Goal: Task Accomplishment & Management: Manage account settings

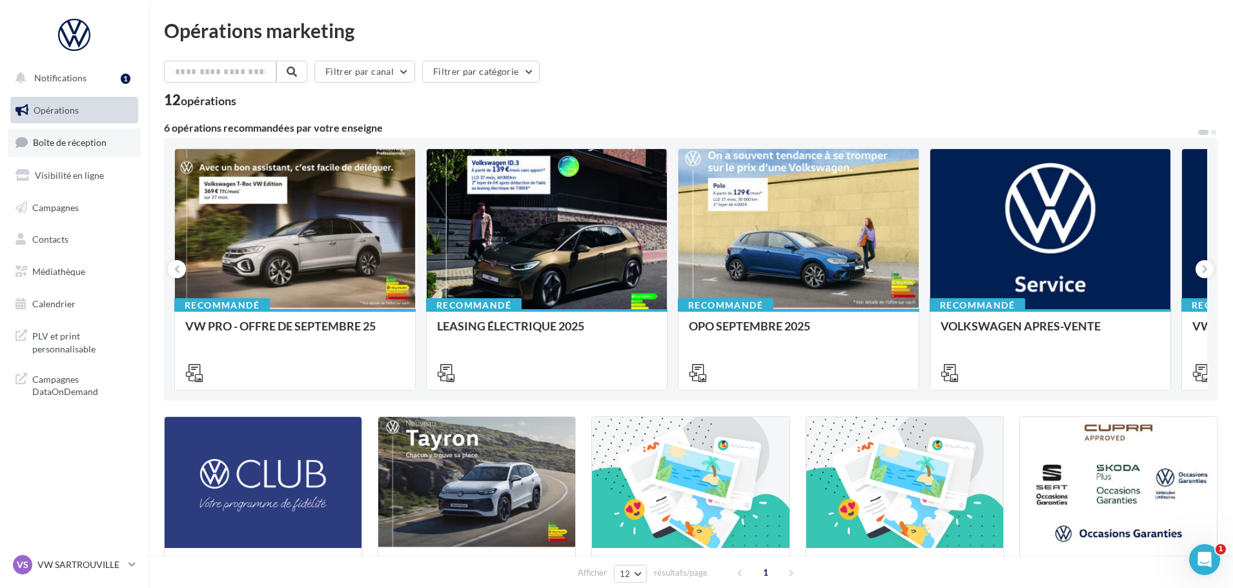
click at [78, 136] on link "Boîte de réception" at bounding box center [74, 143] width 133 height 28
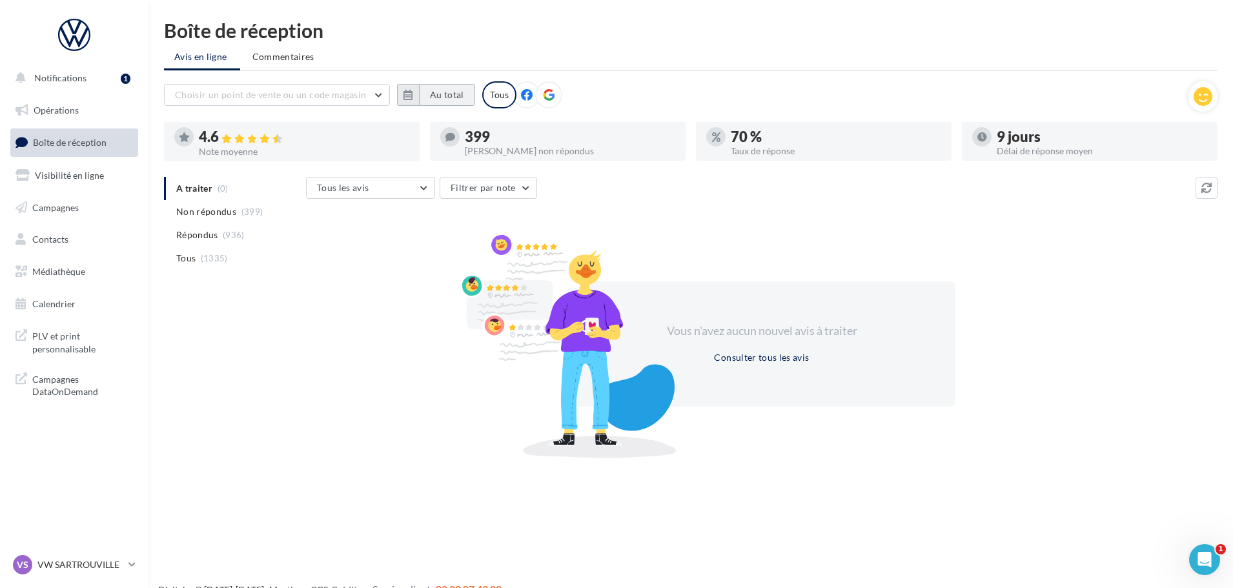
click at [429, 92] on button "Au total" at bounding box center [447, 95] width 56 height 22
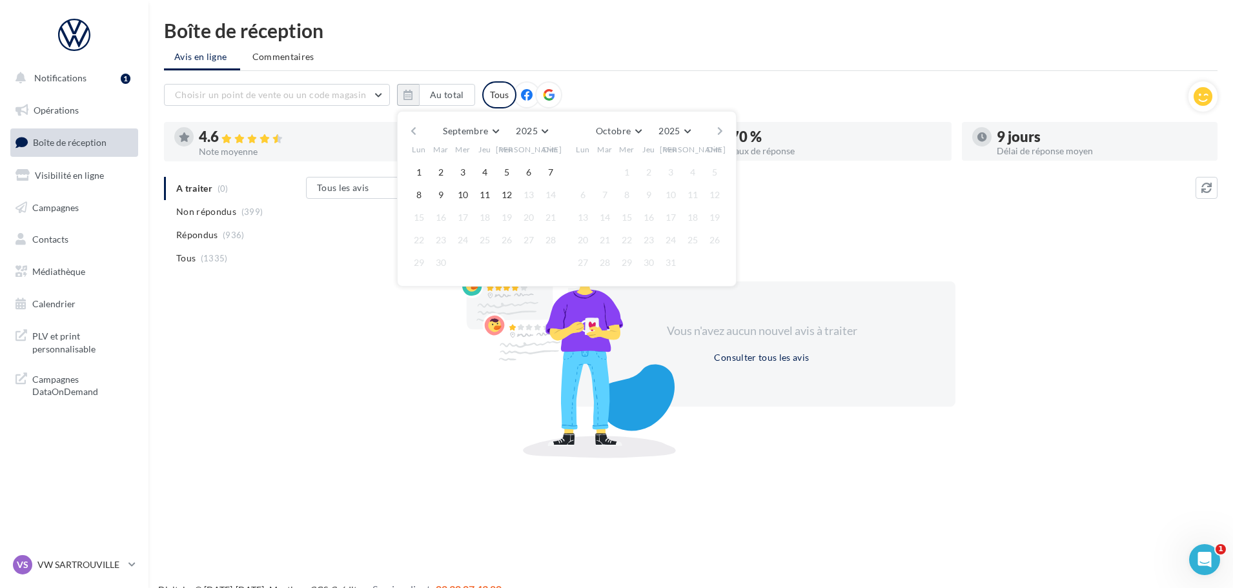
click at [413, 130] on button "button" at bounding box center [413, 131] width 11 height 18
click at [442, 165] on button "1" at bounding box center [440, 172] width 19 height 19
click at [719, 127] on button "button" at bounding box center [720, 131] width 11 height 18
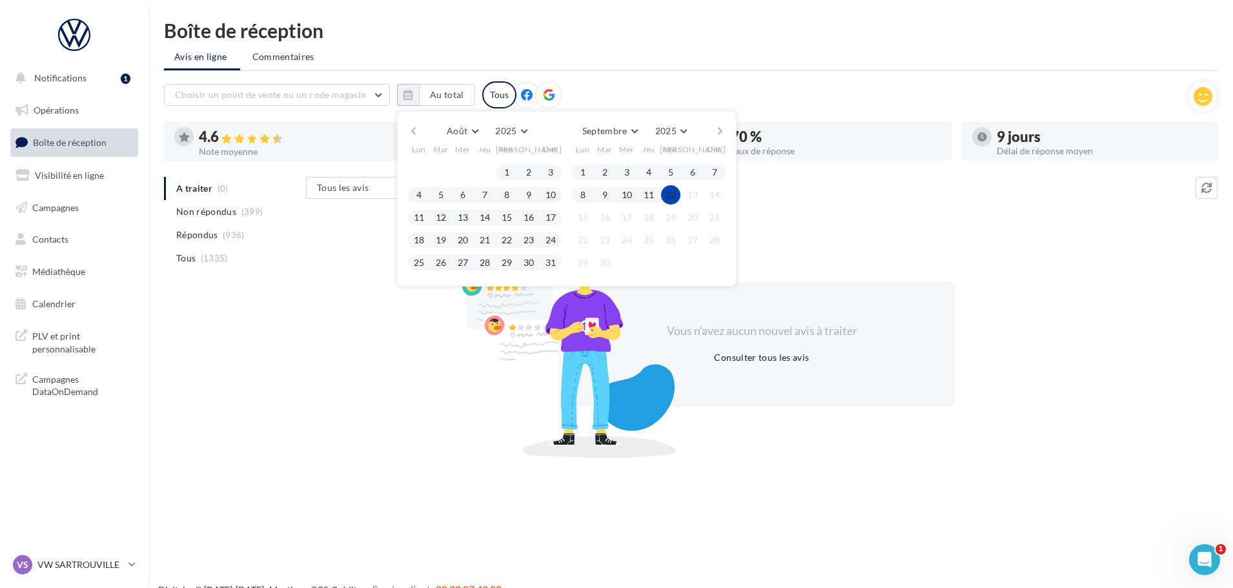
click at [672, 196] on button "12" at bounding box center [670, 194] width 19 height 19
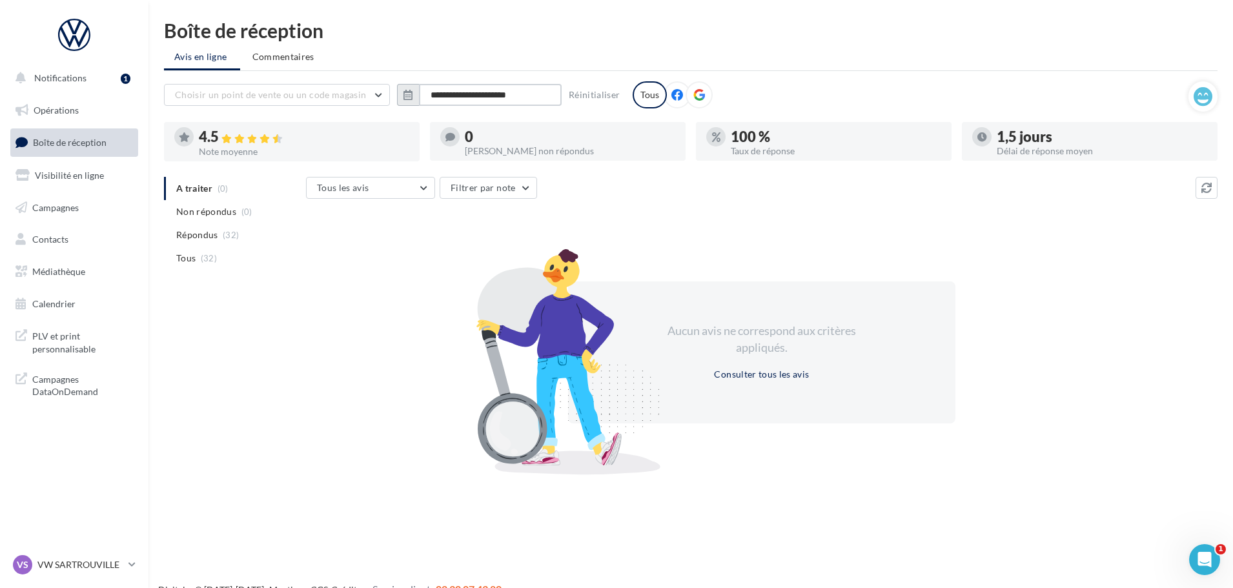
click at [447, 98] on input "**********" at bounding box center [490, 95] width 143 height 22
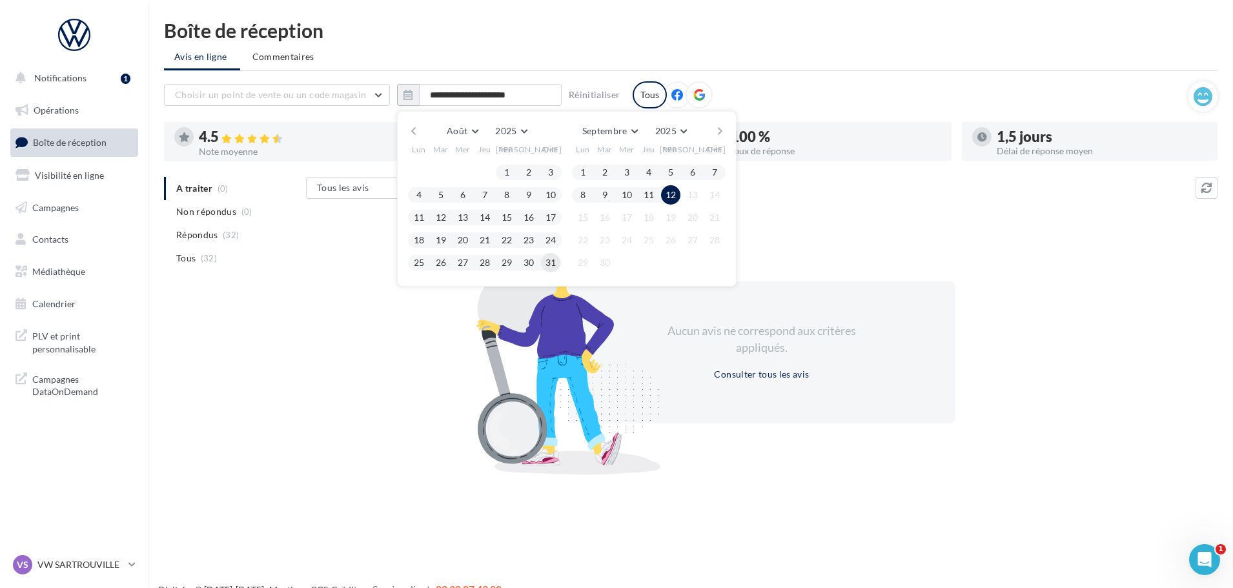
click at [555, 263] on button "31" at bounding box center [550, 262] width 19 height 19
click at [410, 129] on button "button" at bounding box center [413, 131] width 11 height 18
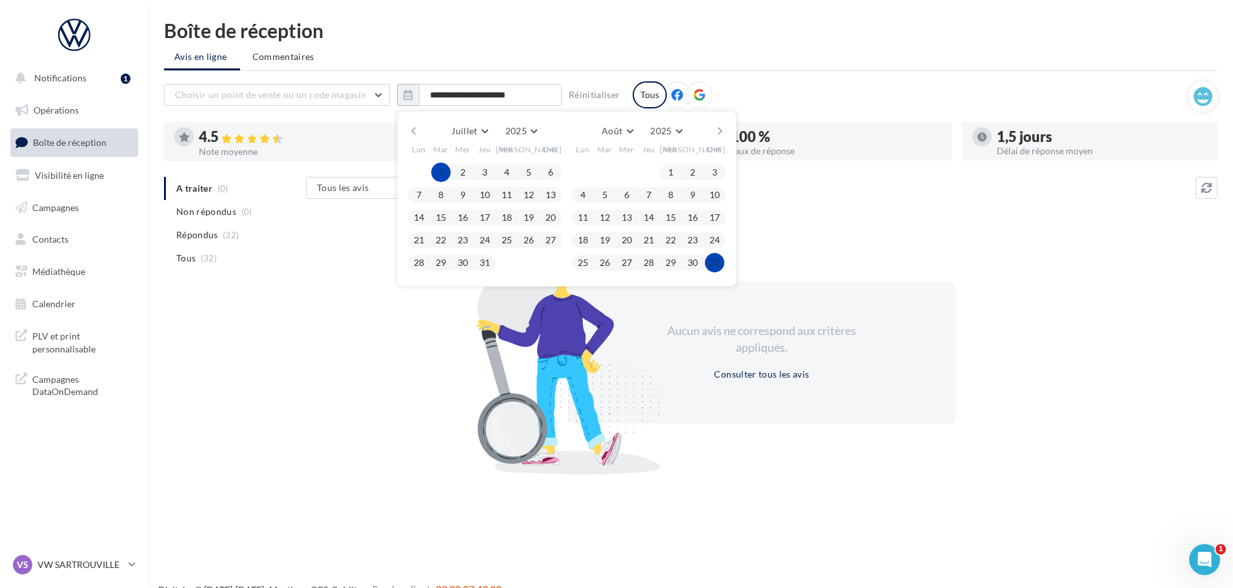
click at [437, 174] on button "1" at bounding box center [440, 172] width 19 height 19
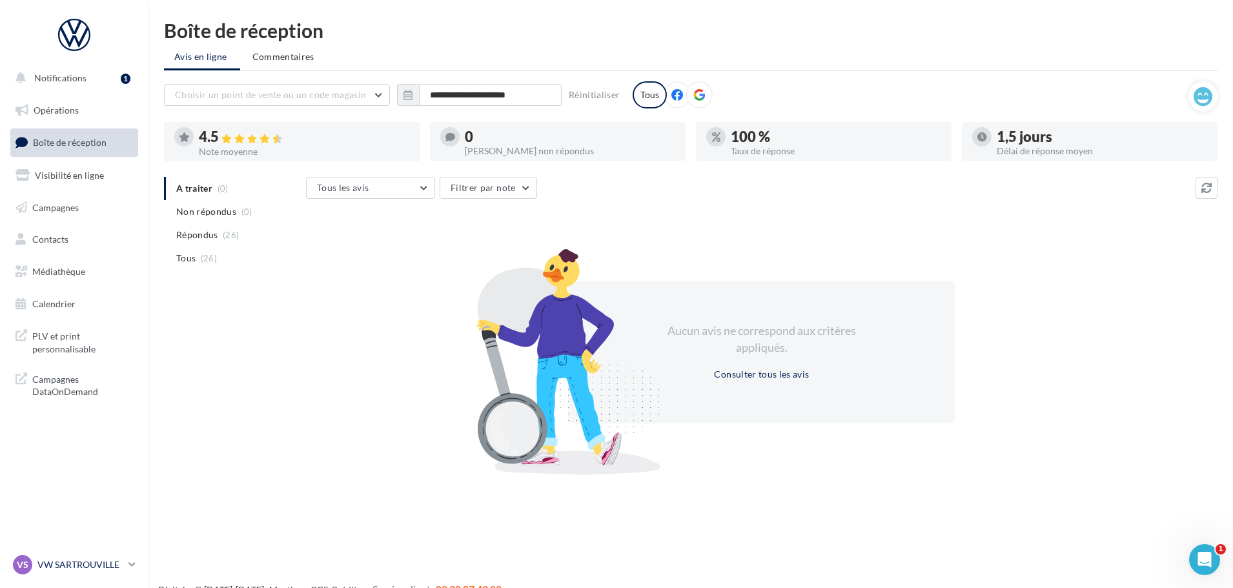
click at [77, 559] on p "VW SARTROUVILLE" at bounding box center [80, 565] width 86 height 13
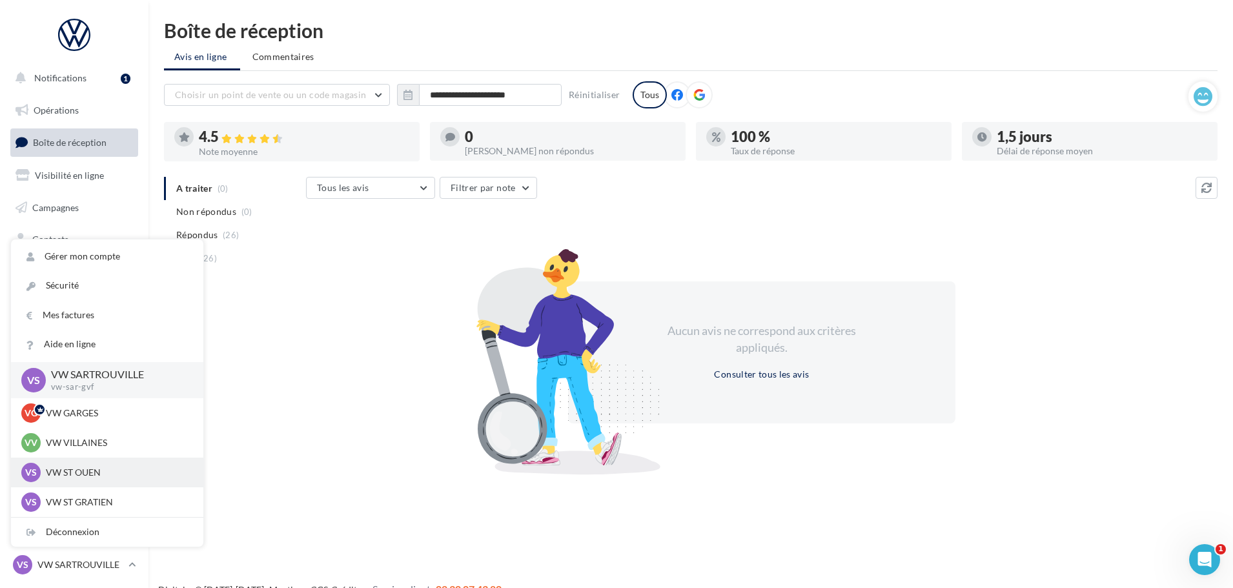
click at [92, 470] on p "VW ST OUEN" at bounding box center [117, 472] width 142 height 13
